Goal: Task Accomplishment & Management: Use online tool/utility

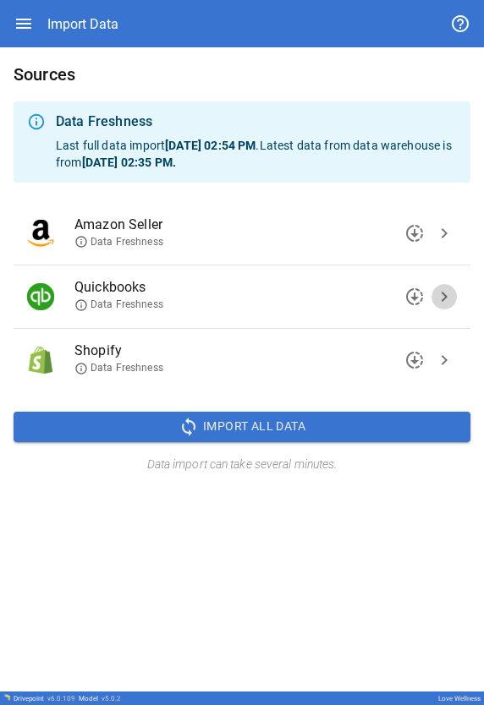
click at [275, 299] on span "chevron_right" at bounding box center [444, 297] width 20 height 20
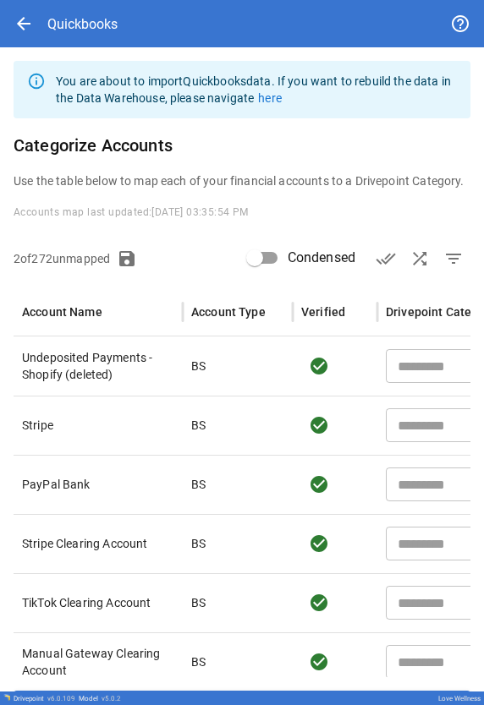
type input "****"
type input "**********"
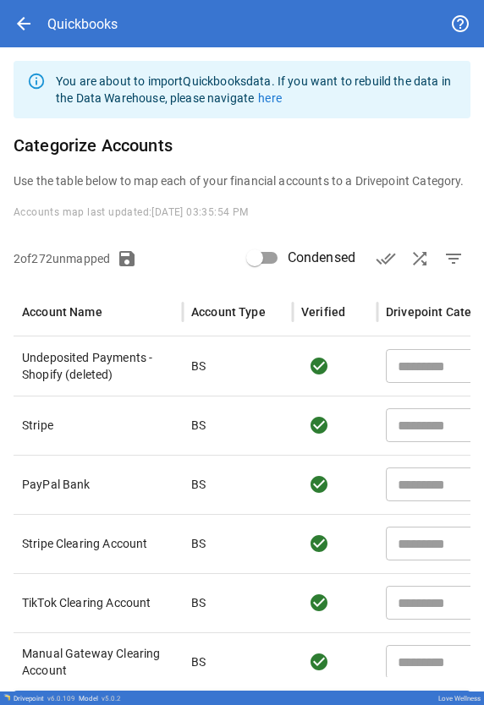
type input "**********"
